Goal: Check status: Check status

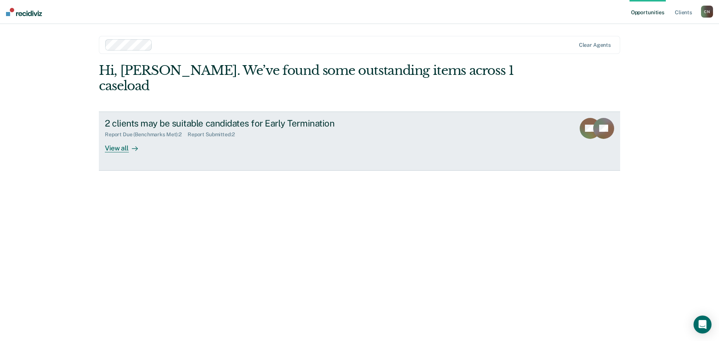
click at [126, 138] on div "View all" at bounding box center [126, 145] width 42 height 15
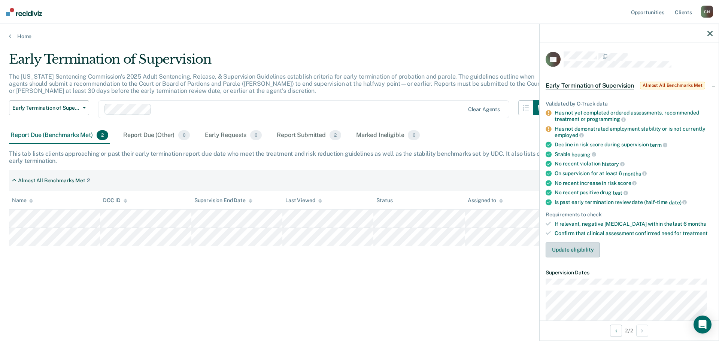
click at [577, 252] on button "Update eligibility" at bounding box center [572, 249] width 54 height 15
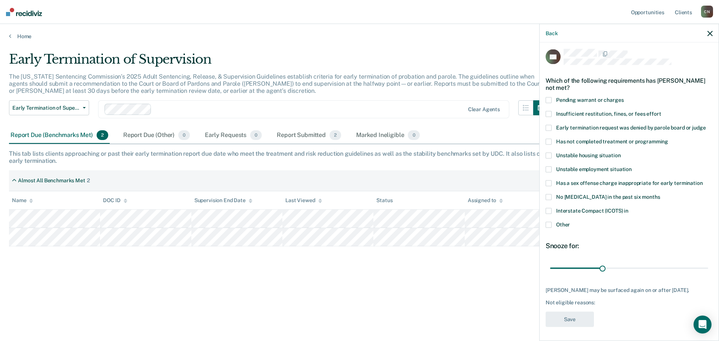
scroll to position [3, 0]
click at [489, 291] on div "Early Termination of Supervision The [US_STATE] Sentencing Commission’s 2025 Ad…" at bounding box center [359, 180] width 701 height 257
click at [708, 33] on icon "button" at bounding box center [709, 33] width 5 height 5
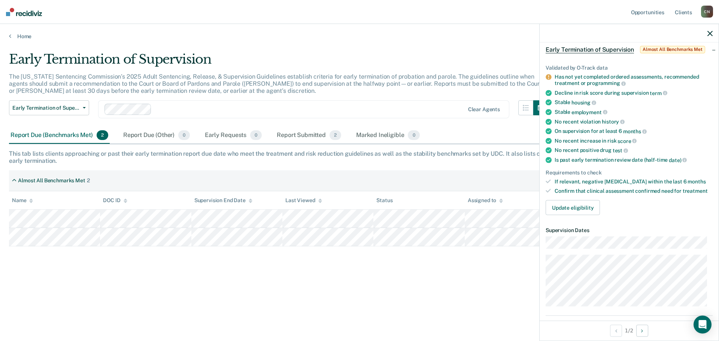
scroll to position [37, 0]
click at [470, 284] on div "Early Termination of Supervision The [US_STATE] Sentencing Commission’s 2025 Ad…" at bounding box center [359, 168] width 701 height 233
